Goal: Task Accomplishment & Management: Complete application form

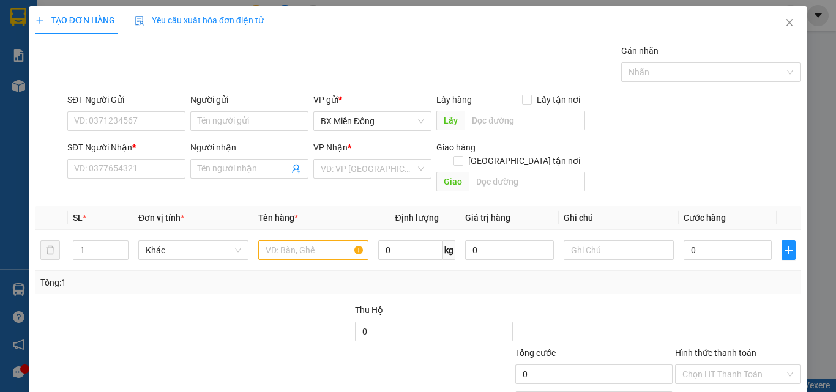
click at [115, 132] on div "SĐT Người Gửi VD: 0371234567" at bounding box center [126, 114] width 118 height 43
click at [119, 125] on input "SĐT Người Gửi" at bounding box center [126, 121] width 118 height 20
type input "0393588039"
click at [214, 119] on input "Người gửi" at bounding box center [249, 121] width 118 height 20
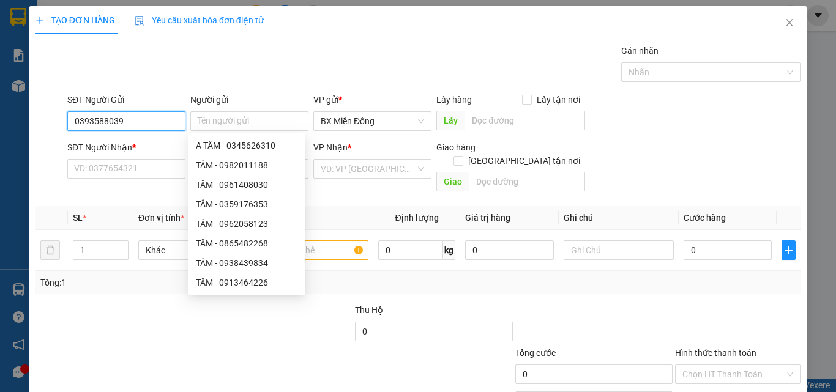
click at [100, 126] on input "0393588039" at bounding box center [126, 121] width 118 height 20
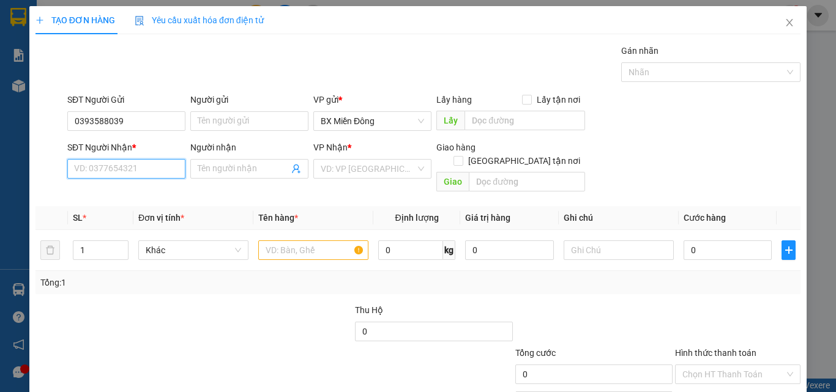
click at [113, 171] on input "SĐT Người Nhận *" at bounding box center [126, 169] width 118 height 20
paste input "0393588039"
type input "0393588039"
click at [226, 163] on input "Người nhận" at bounding box center [243, 168] width 91 height 13
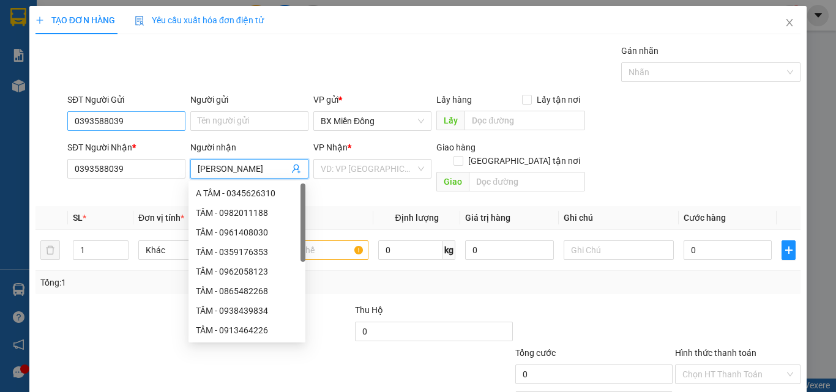
type input "[PERSON_NAME]"
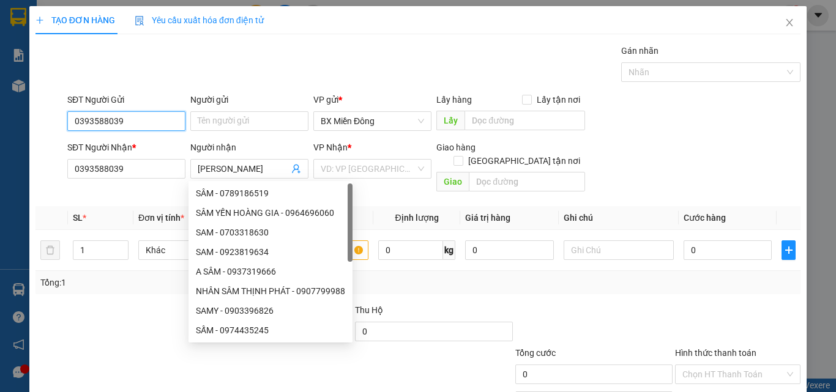
click at [99, 130] on input "0393588039" at bounding box center [126, 121] width 118 height 20
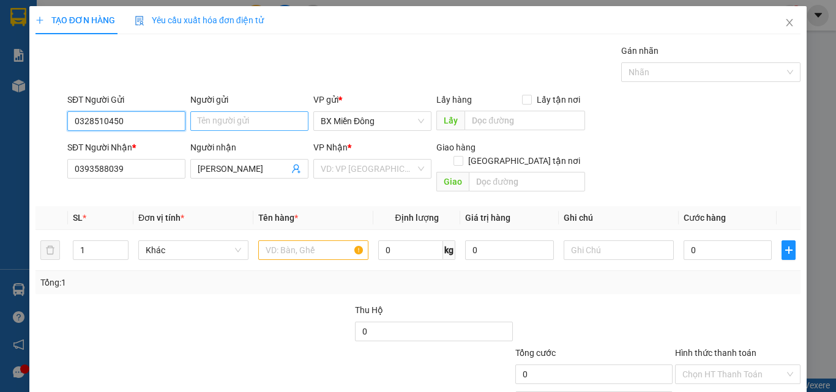
type input "0328510450"
click at [235, 122] on input "Người gửi" at bounding box center [249, 121] width 118 height 20
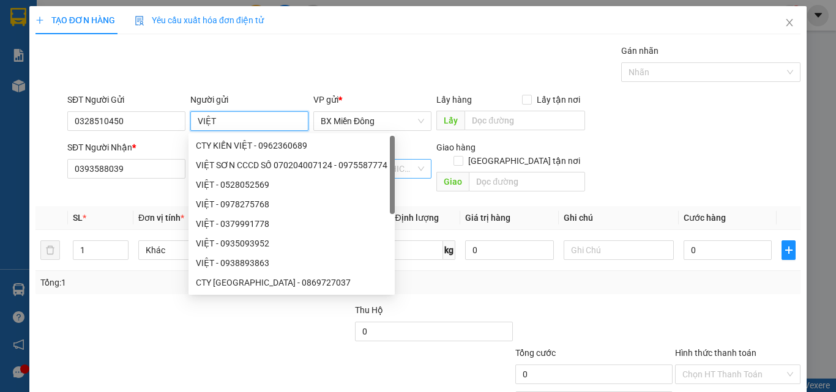
click at [412, 163] on div "VD: VP [GEOGRAPHIC_DATA]" at bounding box center [372, 169] width 118 height 20
type input "VIỆT"
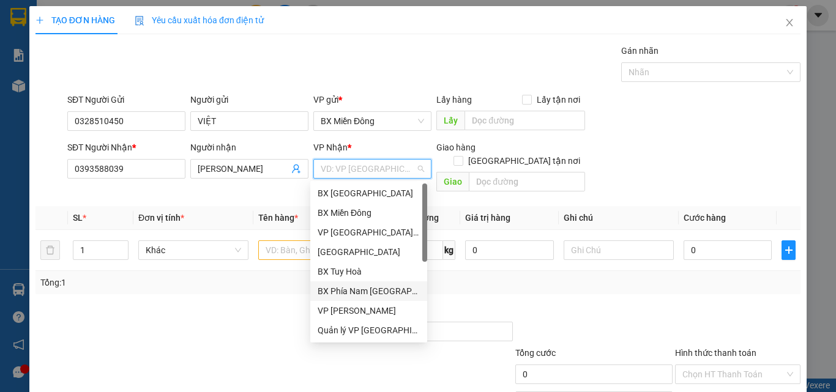
click at [361, 287] on div "BX Phía Nam [GEOGRAPHIC_DATA]" at bounding box center [369, 291] width 102 height 13
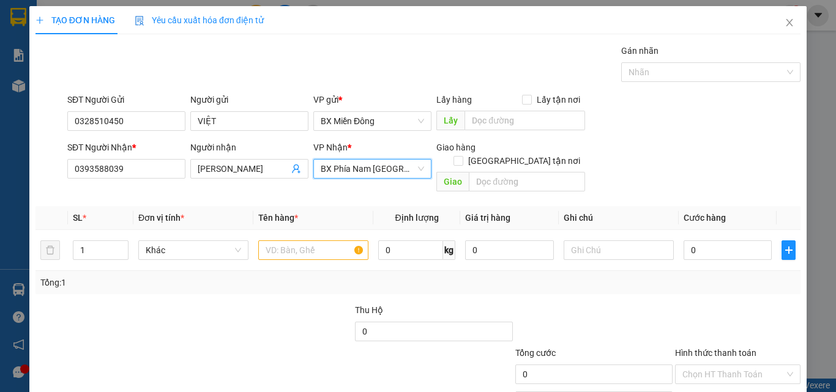
click at [497, 182] on div "Giao hàng [GEOGRAPHIC_DATA] tận nơi [GEOGRAPHIC_DATA]" at bounding box center [510, 169] width 149 height 56
click at [501, 172] on input "text" at bounding box center [527, 182] width 116 height 20
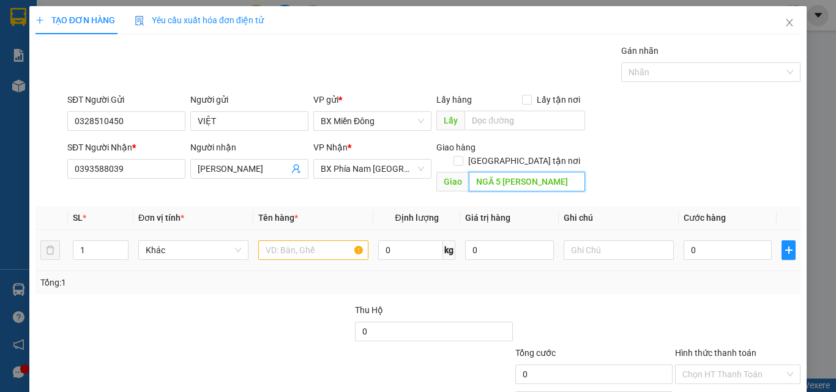
type input "NGÃ 5 [PERSON_NAME]"
click at [278, 247] on div at bounding box center [313, 250] width 110 height 24
click at [279, 242] on input "text" at bounding box center [313, 251] width 110 height 20
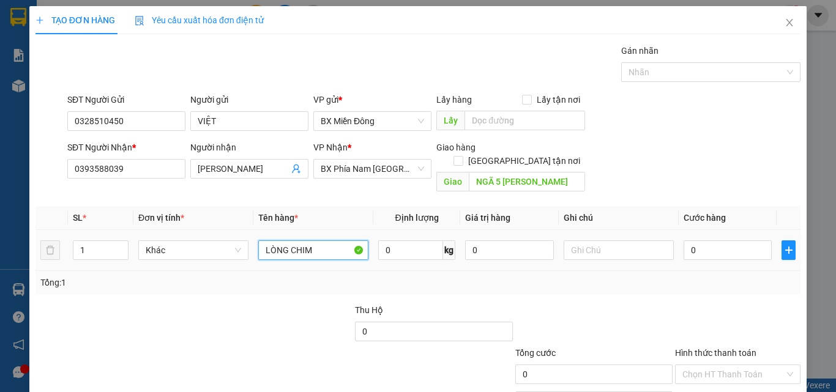
type input "LÒNG CHIM"
type input "SỐ XE 68167 - 0935777388 - VẬN CHUYỂN CẨN THẬN CHẾT KO CHỊU"
type input "1"
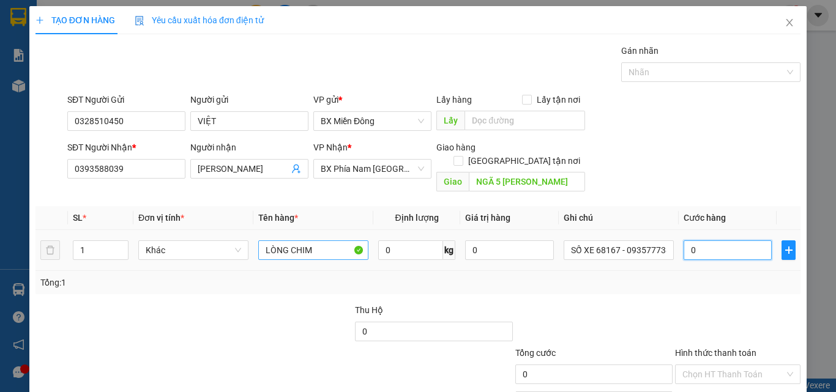
type input "1"
type input "15"
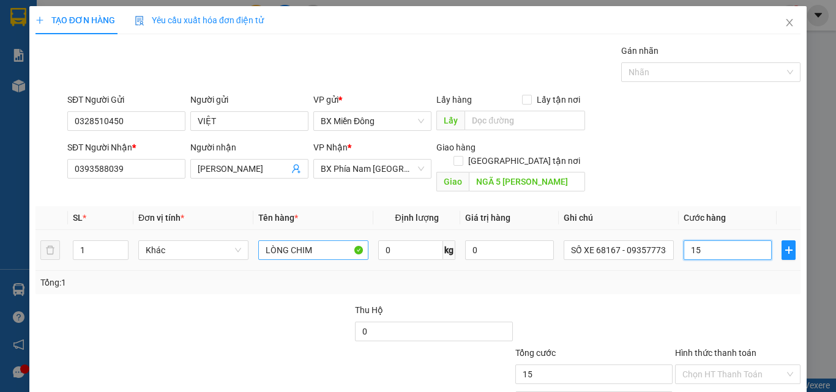
type input "150"
type input "150.000"
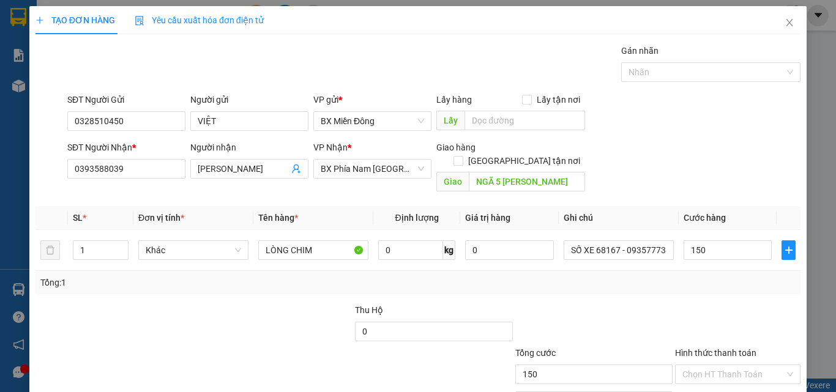
type input "150.000"
click at [534, 304] on div at bounding box center [594, 325] width 160 height 43
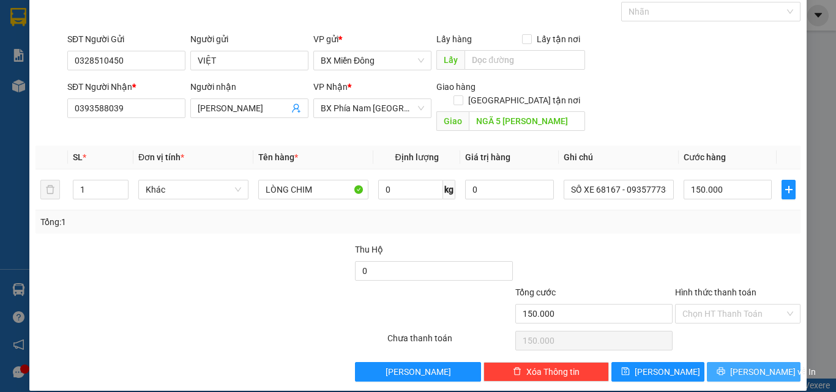
click at [721, 362] on button "[PERSON_NAME] và In" at bounding box center [754, 372] width 94 height 20
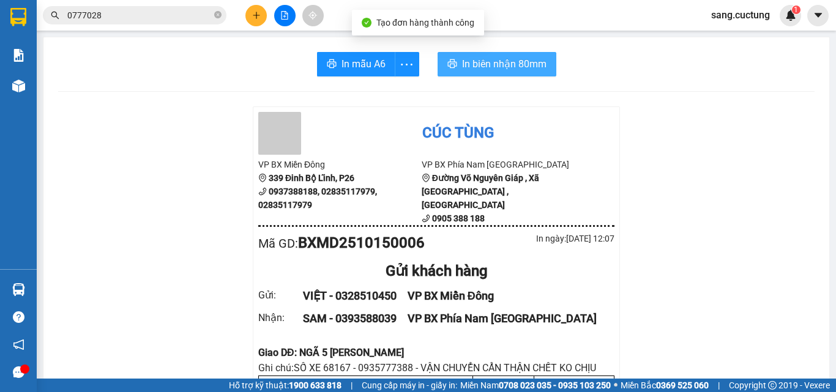
click at [514, 66] on span "In biên nhận 80mm" at bounding box center [504, 63] width 84 height 15
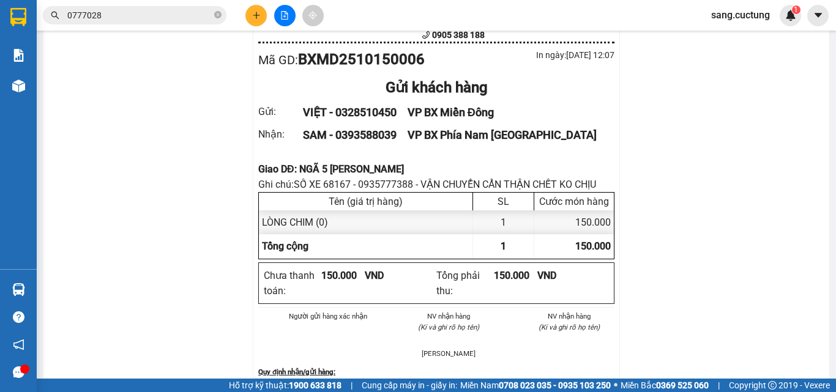
scroll to position [122, 0]
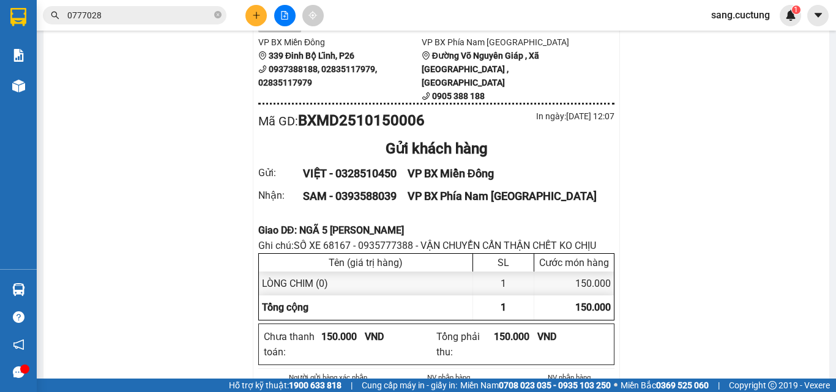
click at [296, 223] on div "Giao DĐ: NGÃ 5 [PERSON_NAME]" at bounding box center [436, 230] width 356 height 15
copy div "Giao DĐ: NGÃ 5 [PERSON_NAME]"
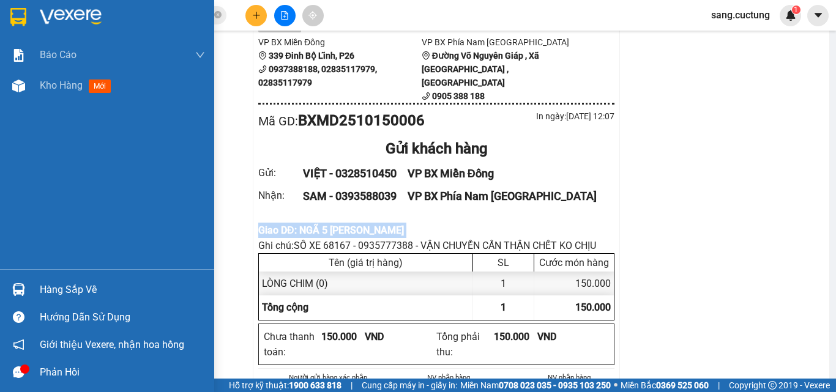
drag, startPoint x: 61, startPoint y: 84, endPoint x: 180, endPoint y: 118, distance: 123.3
click at [61, 84] on span "Kho hàng" at bounding box center [61, 86] width 43 height 12
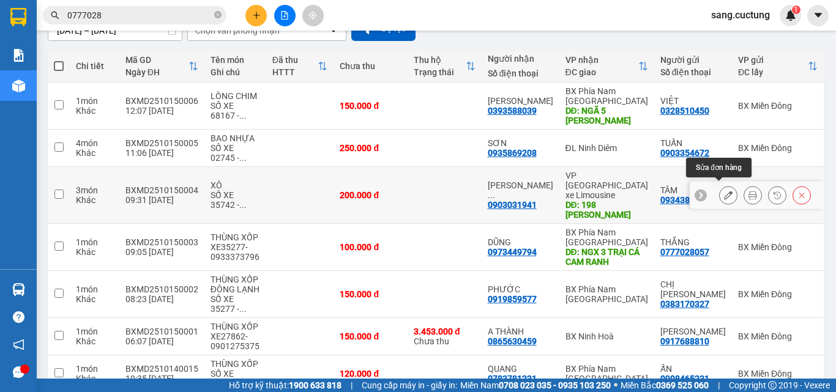
click at [724, 195] on icon at bounding box center [728, 195] width 9 height 9
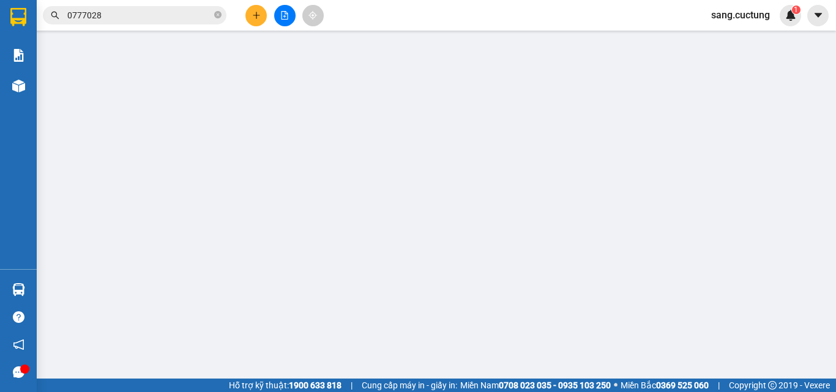
type input "0934389646"
type input "0903031941"
type input "198 [PERSON_NAME]"
type input "200.000"
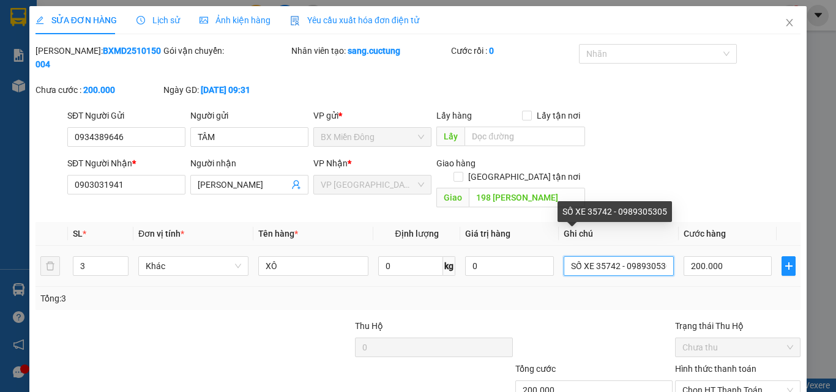
scroll to position [0, 8]
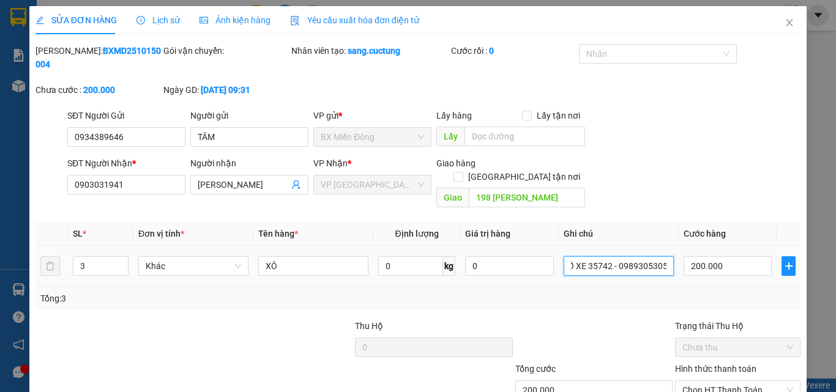
drag, startPoint x: 591, startPoint y: 238, endPoint x: 740, endPoint y: 258, distance: 150.1
click at [740, 258] on tr "3 Khác XÔ 0 kg 0 SỐ XE 35742 - 0989305305 200.000" at bounding box center [418, 266] width 765 height 41
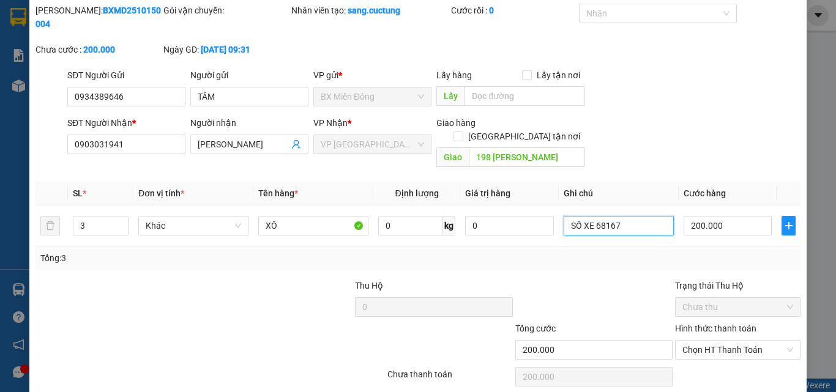
scroll to position [63, 0]
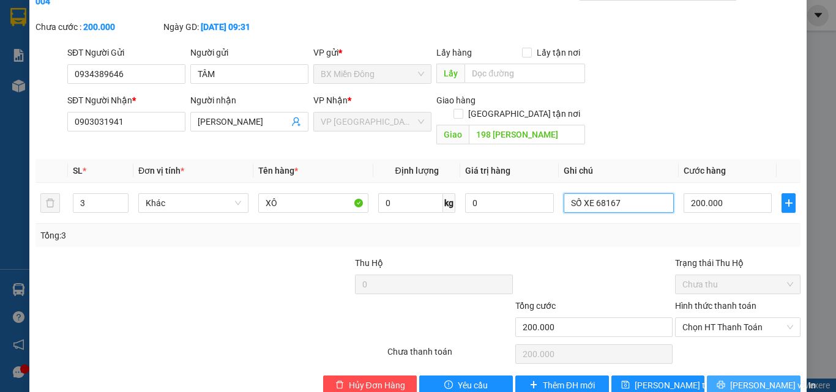
type input "SỐ XE 68167"
click at [741, 379] on span "[PERSON_NAME] và In" at bounding box center [773, 385] width 86 height 13
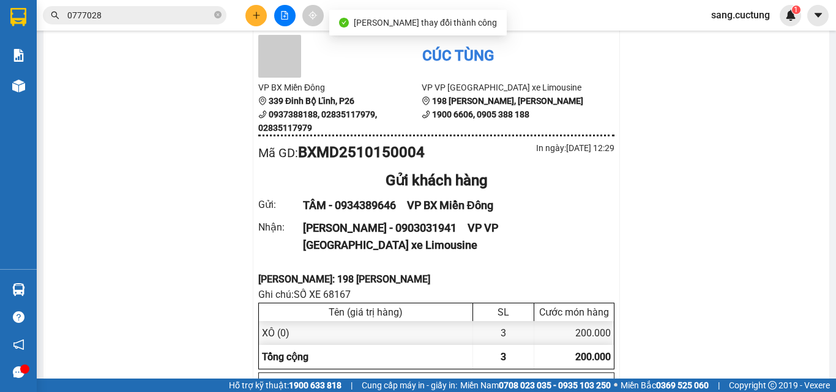
scroll to position [122, 0]
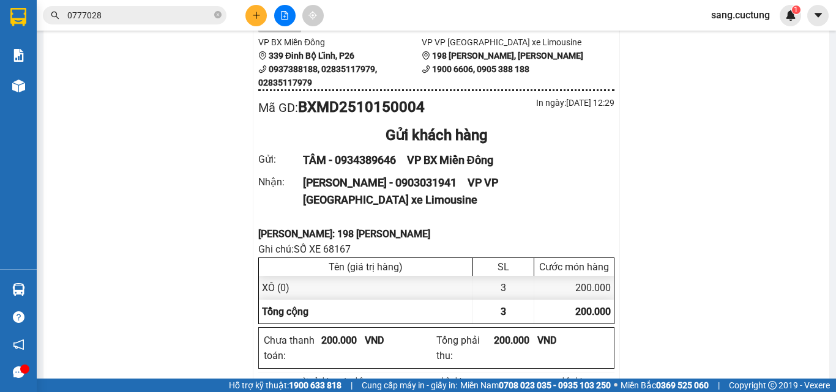
click at [313, 225] on div at bounding box center [436, 220] width 356 height 13
click at [301, 231] on div "[PERSON_NAME]: 198 [PERSON_NAME]" at bounding box center [436, 234] width 356 height 15
copy div "[PERSON_NAME]: 198 [PERSON_NAME]"
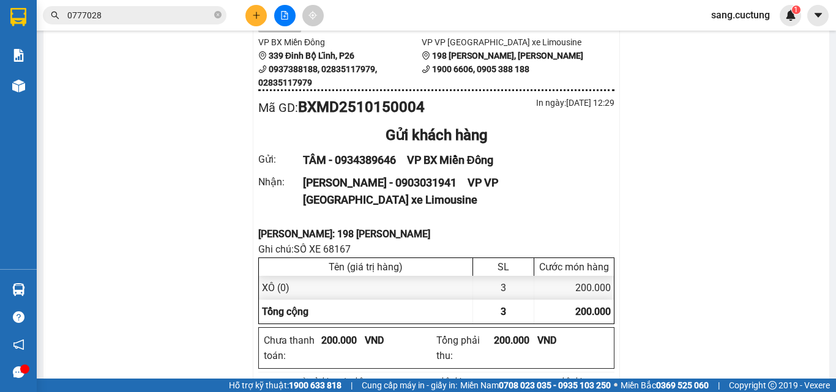
drag, startPoint x: 104, startPoint y: 181, endPoint x: 110, endPoint y: 178, distance: 6.6
